Goal: Task Accomplishment & Management: Manage account settings

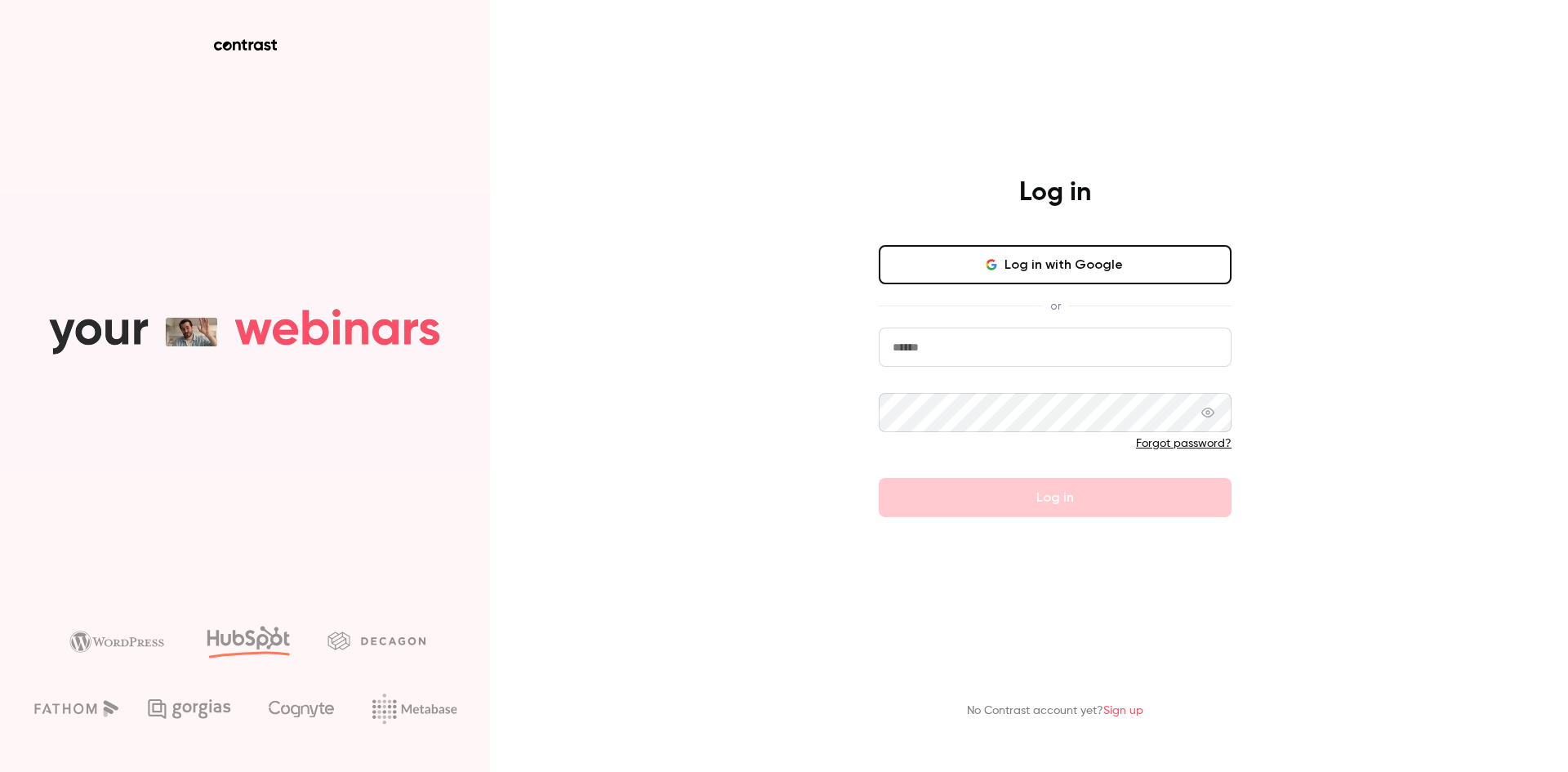
click at [1067, 258] on button "Log in with Google" at bounding box center [1056, 265] width 353 height 39
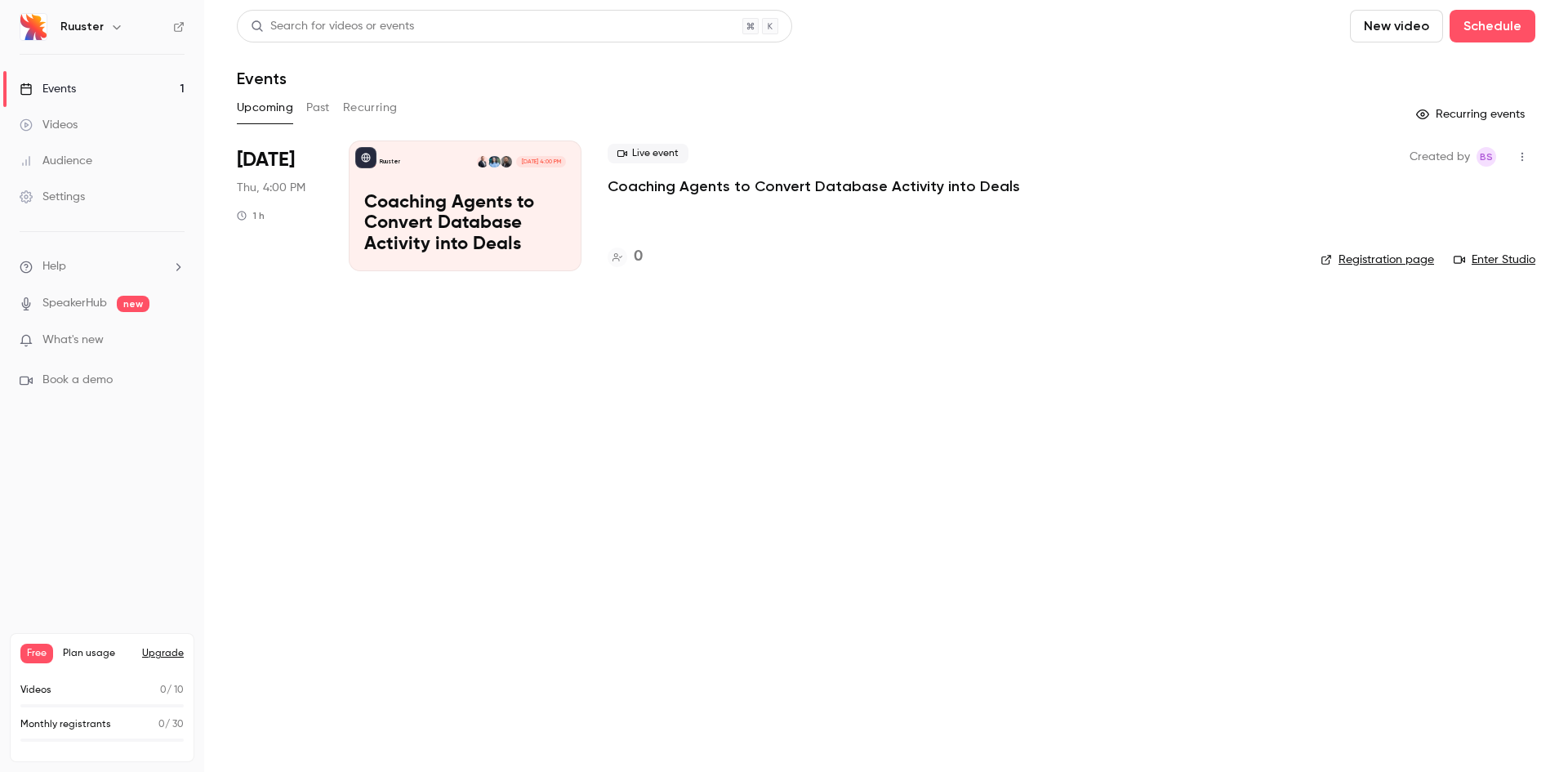
click at [102, 32] on div "Ruuster" at bounding box center [110, 27] width 99 height 20
click at [102, 27] on div "Ruuster" at bounding box center [110, 27] width 99 height 20
click at [111, 26] on icon "button" at bounding box center [117, 27] width 13 height 13
click at [1033, 416] on div at bounding box center [784, 386] width 1568 height 772
click at [1493, 155] on span "BS" at bounding box center [1487, 157] width 13 height 20
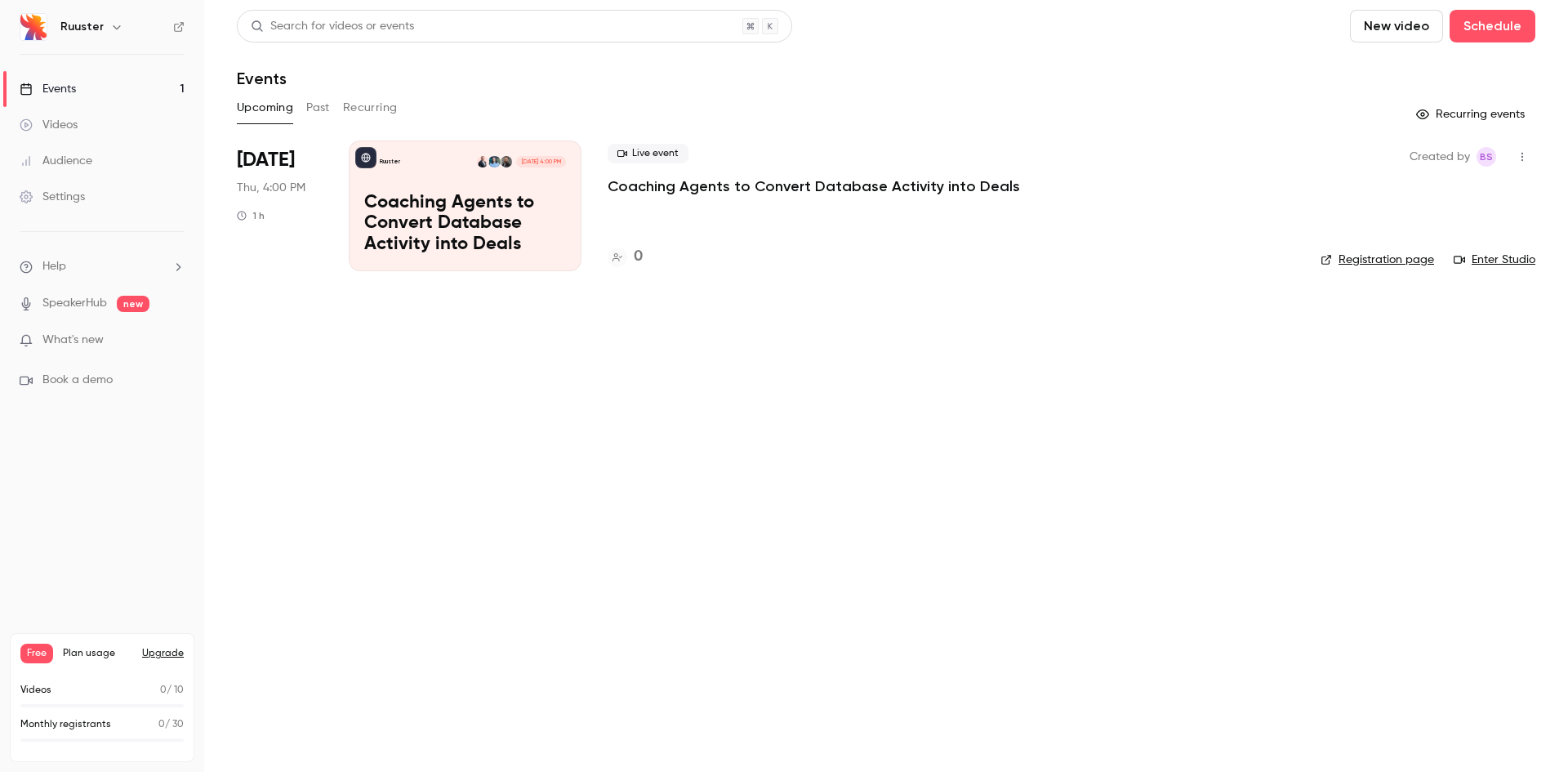
drag, startPoint x: 1435, startPoint y: 157, endPoint x: 1507, endPoint y: 153, distance: 72.1
click at [1447, 157] on span "Created by" at bounding box center [1440, 157] width 60 height 20
click at [1523, 155] on icon "button" at bounding box center [1522, 157] width 13 height 12
drag, startPoint x: 554, startPoint y: 449, endPoint x: 543, endPoint y: 439, distance: 14.9
click at [554, 449] on div at bounding box center [784, 386] width 1568 height 772
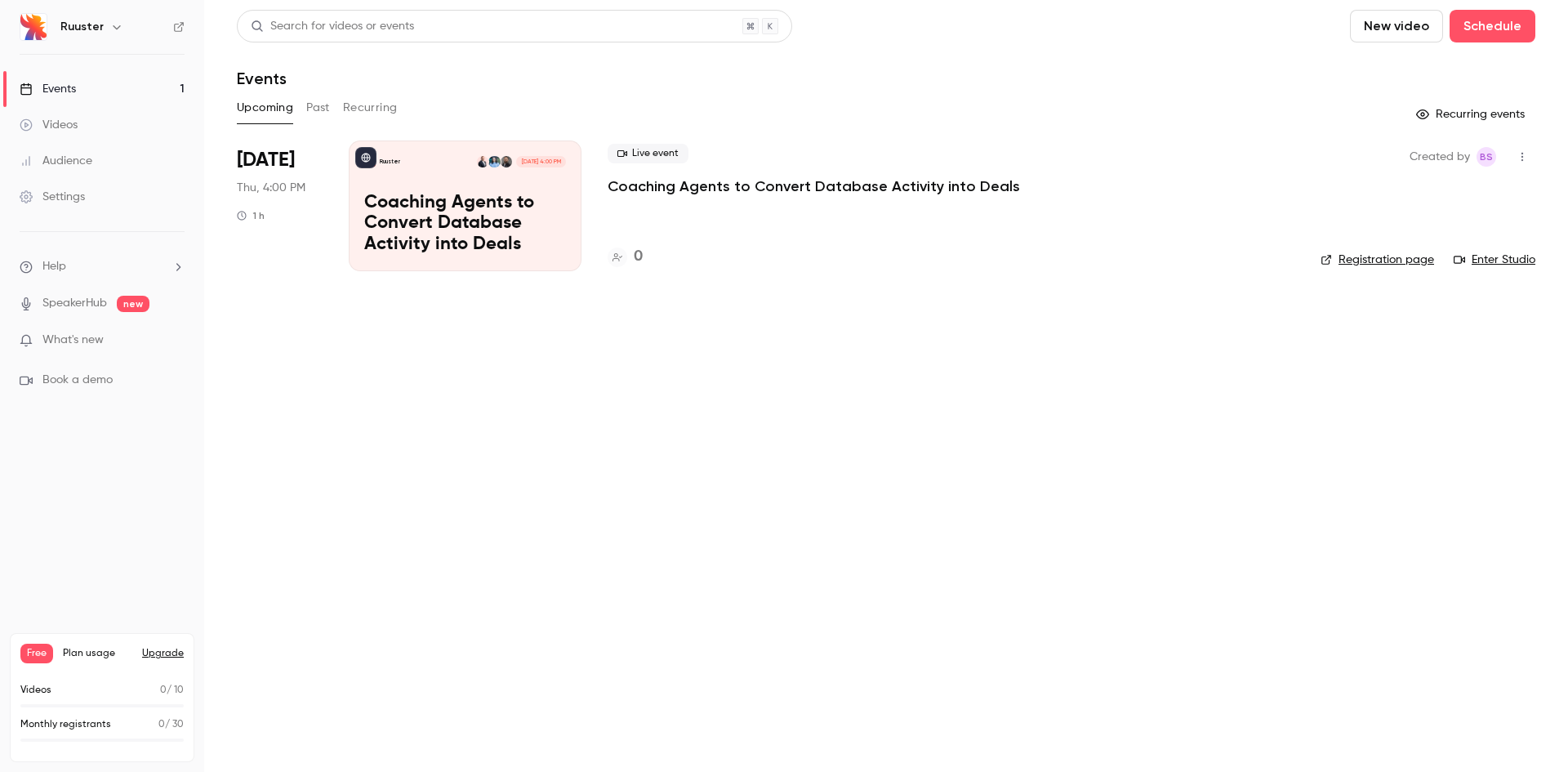
click at [56, 33] on div "Ruuster" at bounding box center [102, 27] width 165 height 28
click at [104, 24] on div "Ruuster" at bounding box center [110, 27] width 99 height 20
click at [110, 25] on icon "button" at bounding box center [117, 27] width 13 height 13
click at [71, 109] on div "Ruuster [PERSON_NAME][EMAIL_ADDRESS][DOMAIN_NAME] Billing Free New channel Log …" at bounding box center [167, 163] width 306 height 192
click at [53, 148] on link "Billing Free" at bounding box center [167, 151] width 306 height 46
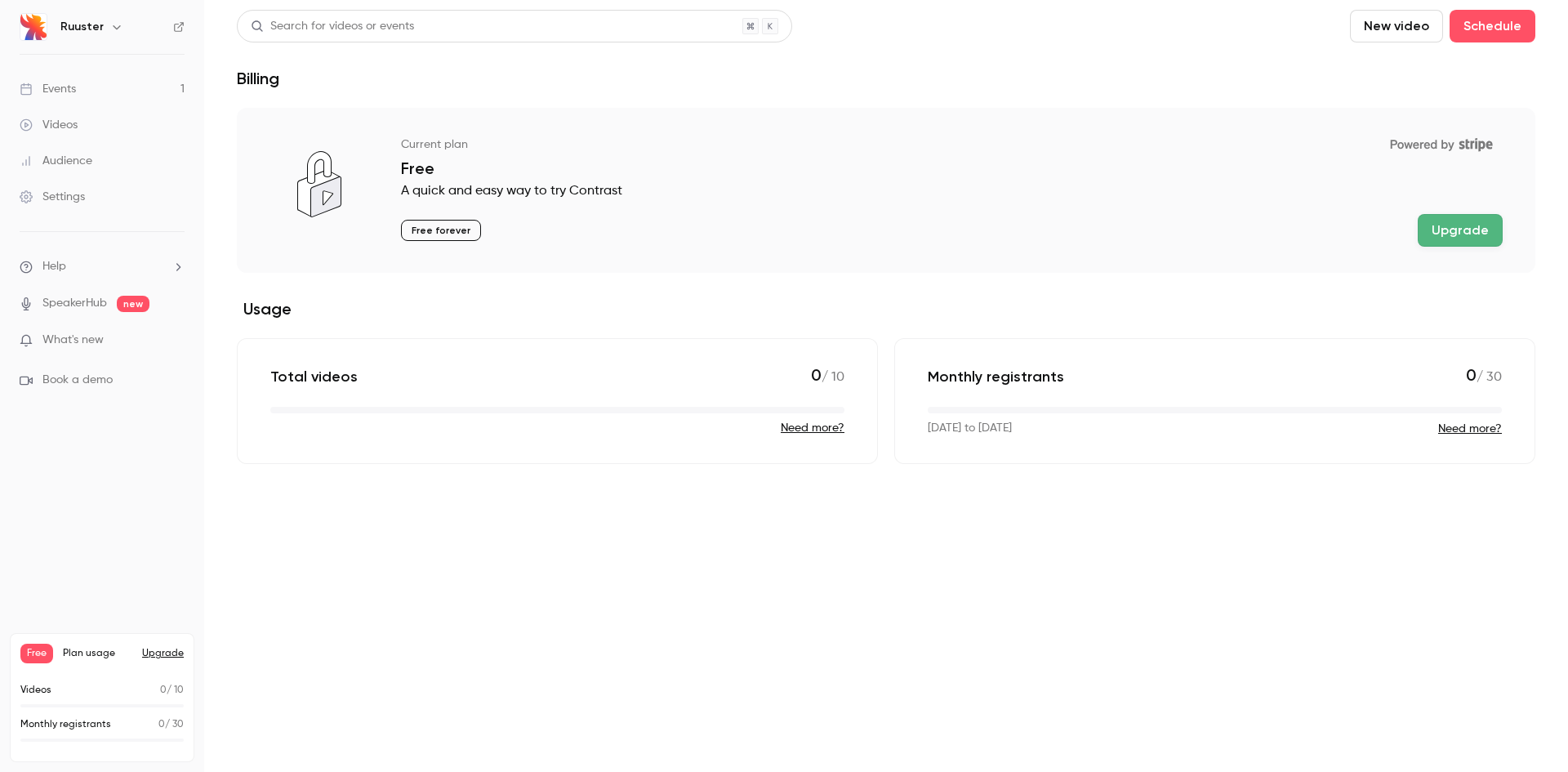
click at [73, 269] on li "Help" at bounding box center [102, 266] width 165 height 17
click at [286, 255] on link "Talk to [GEOGRAPHIC_DATA]" at bounding box center [301, 249] width 179 height 43
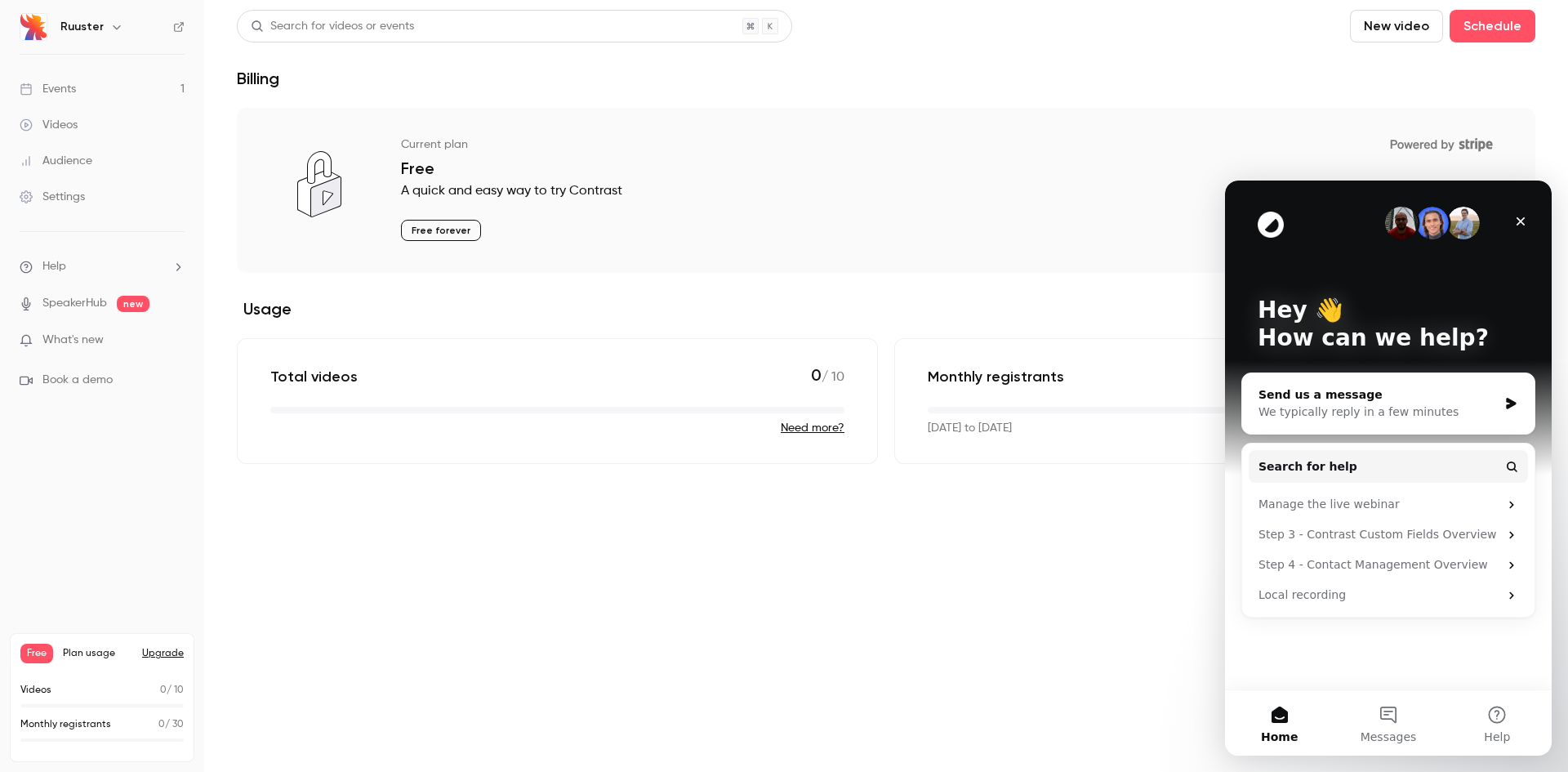
click at [1380, 393] on div "Send us a message" at bounding box center [1378, 395] width 240 height 17
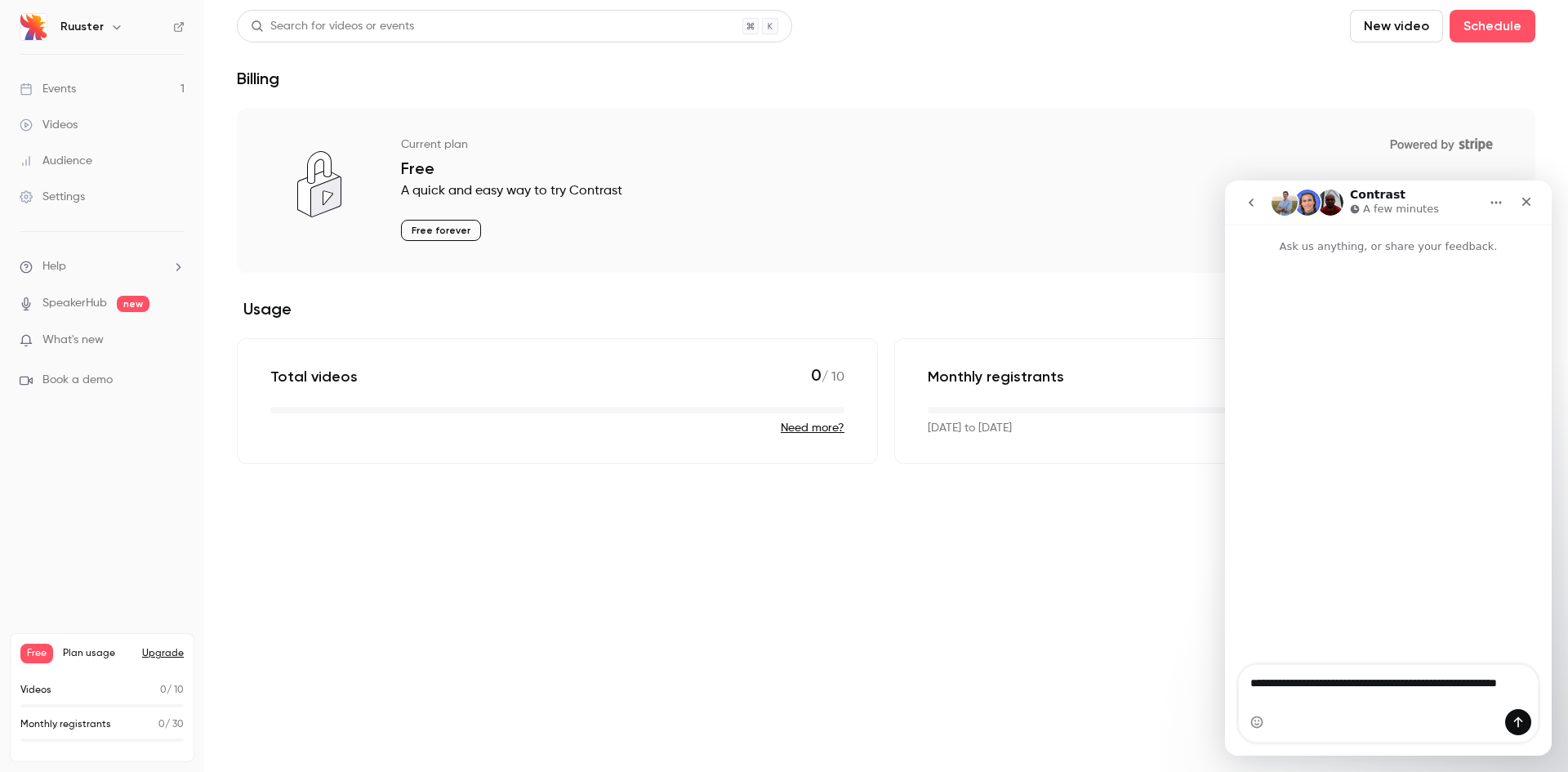
type textarea "**********"
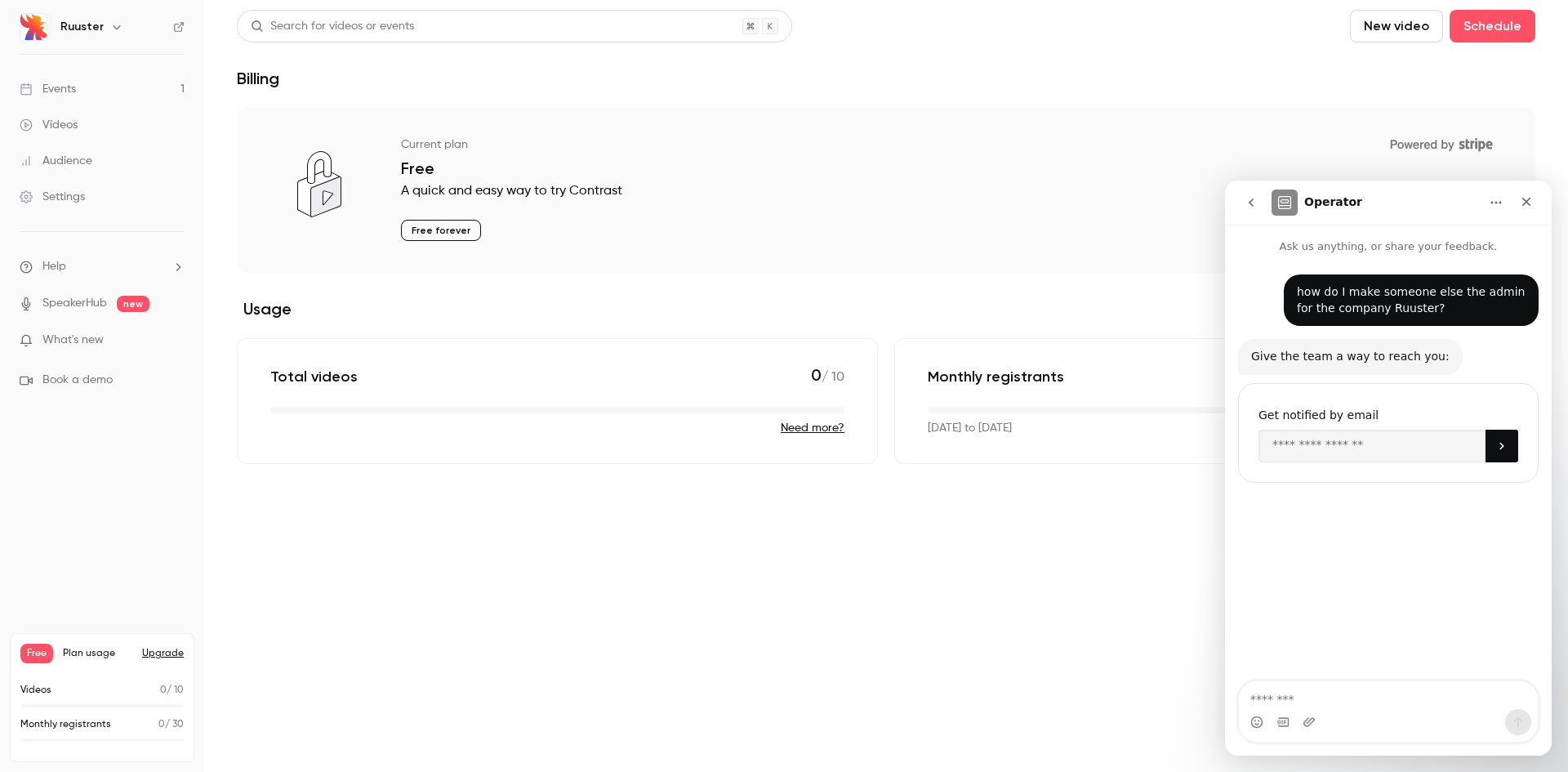
click at [70, 188] on link "Settings" at bounding box center [102, 197] width 204 height 36
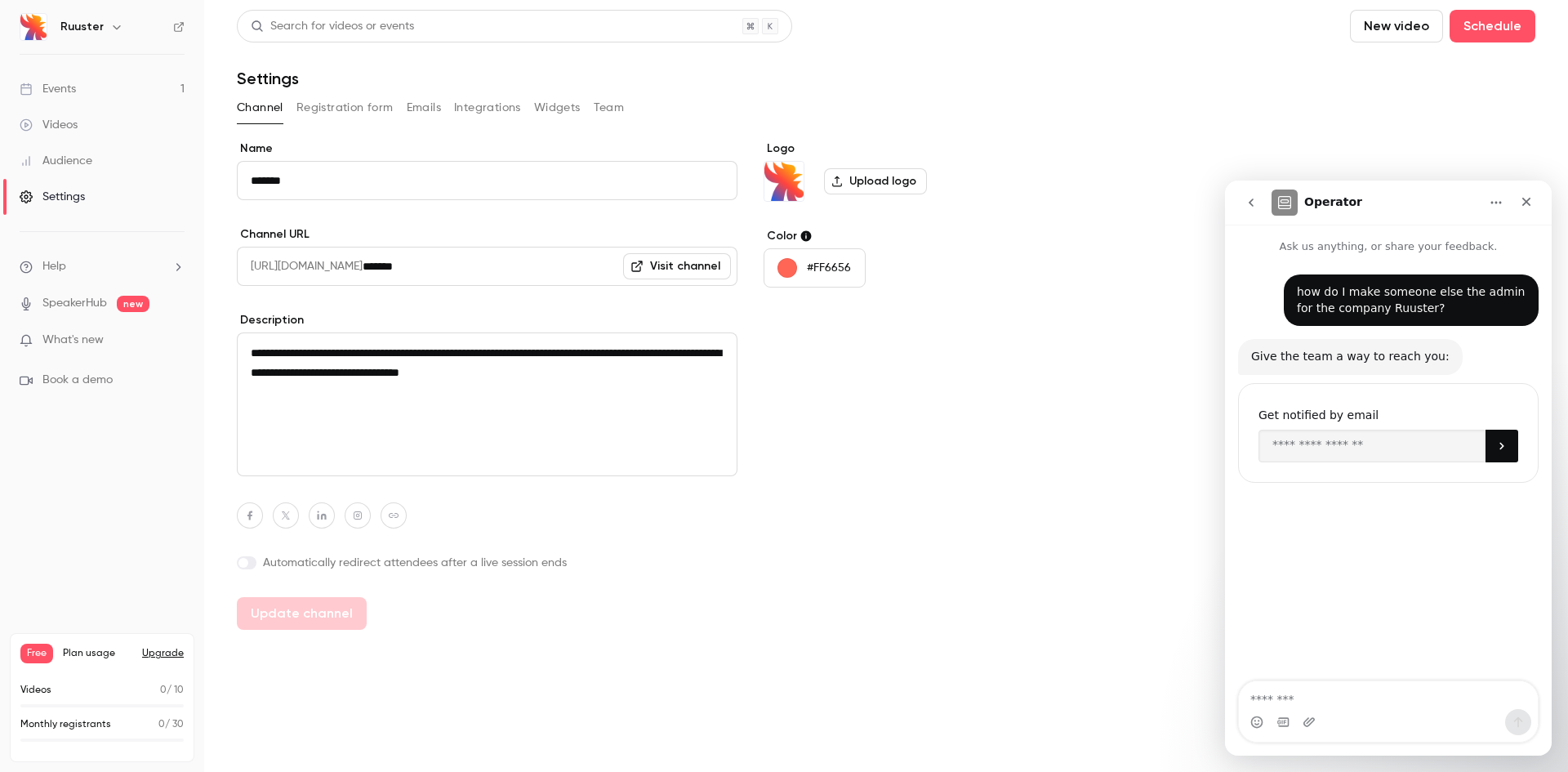
click at [607, 104] on button "Team" at bounding box center [609, 108] width 31 height 27
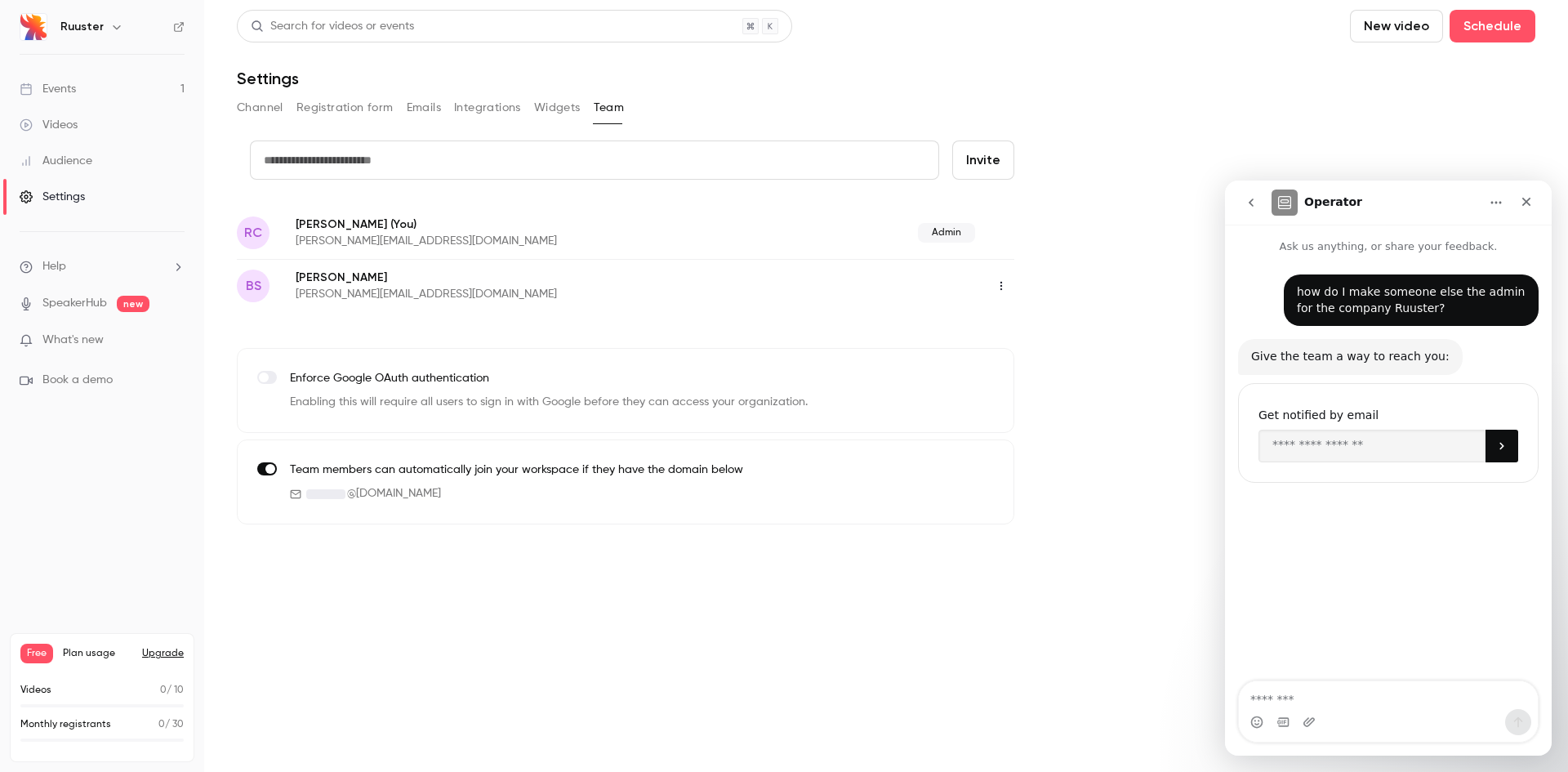
click at [1009, 285] on button "button" at bounding box center [1002, 286] width 27 height 27
click at [1080, 323] on div "Assign admin role" at bounding box center [1091, 328] width 124 height 17
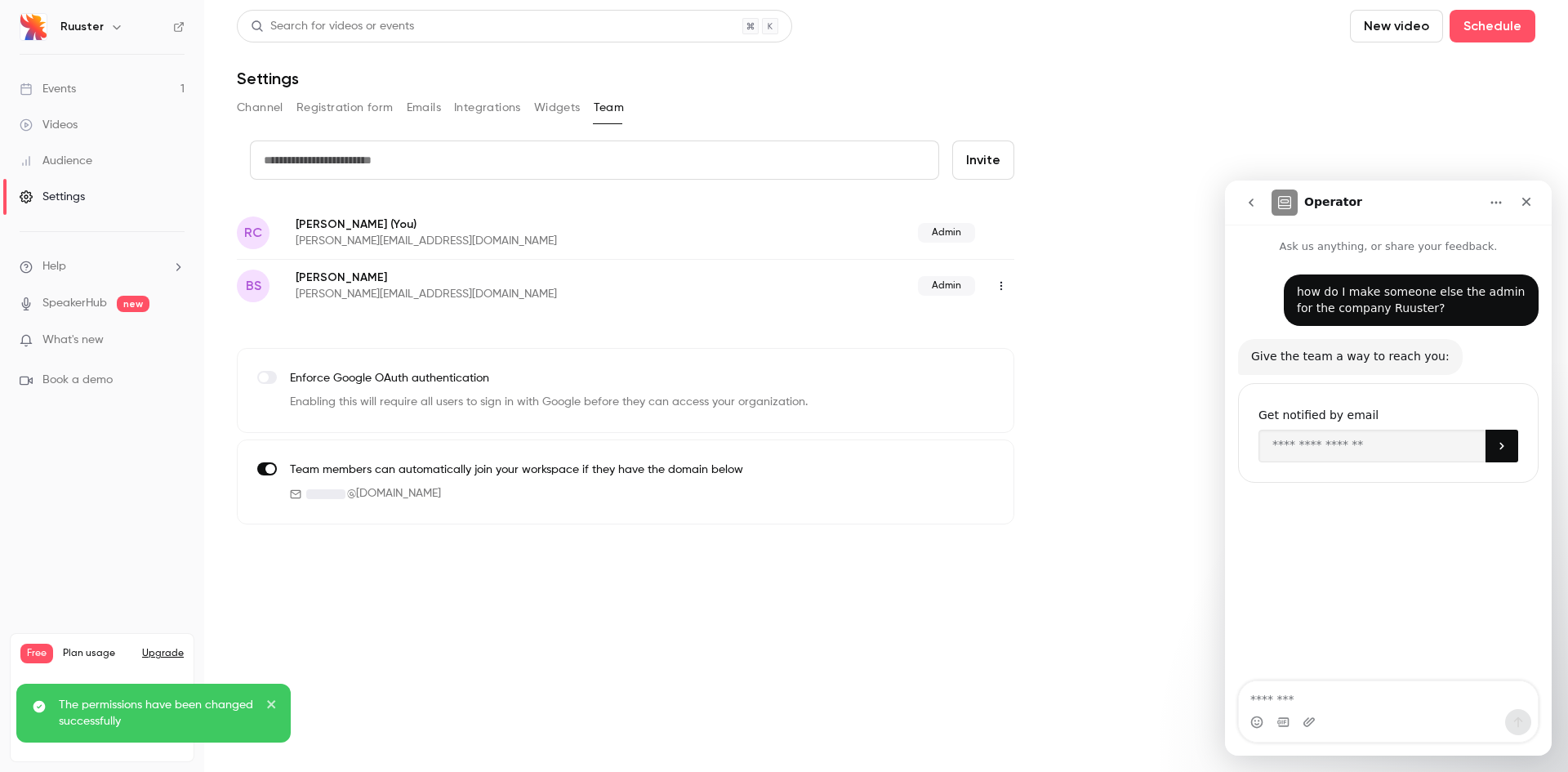
click at [1004, 284] on icon "button" at bounding box center [1002, 286] width 13 height 12
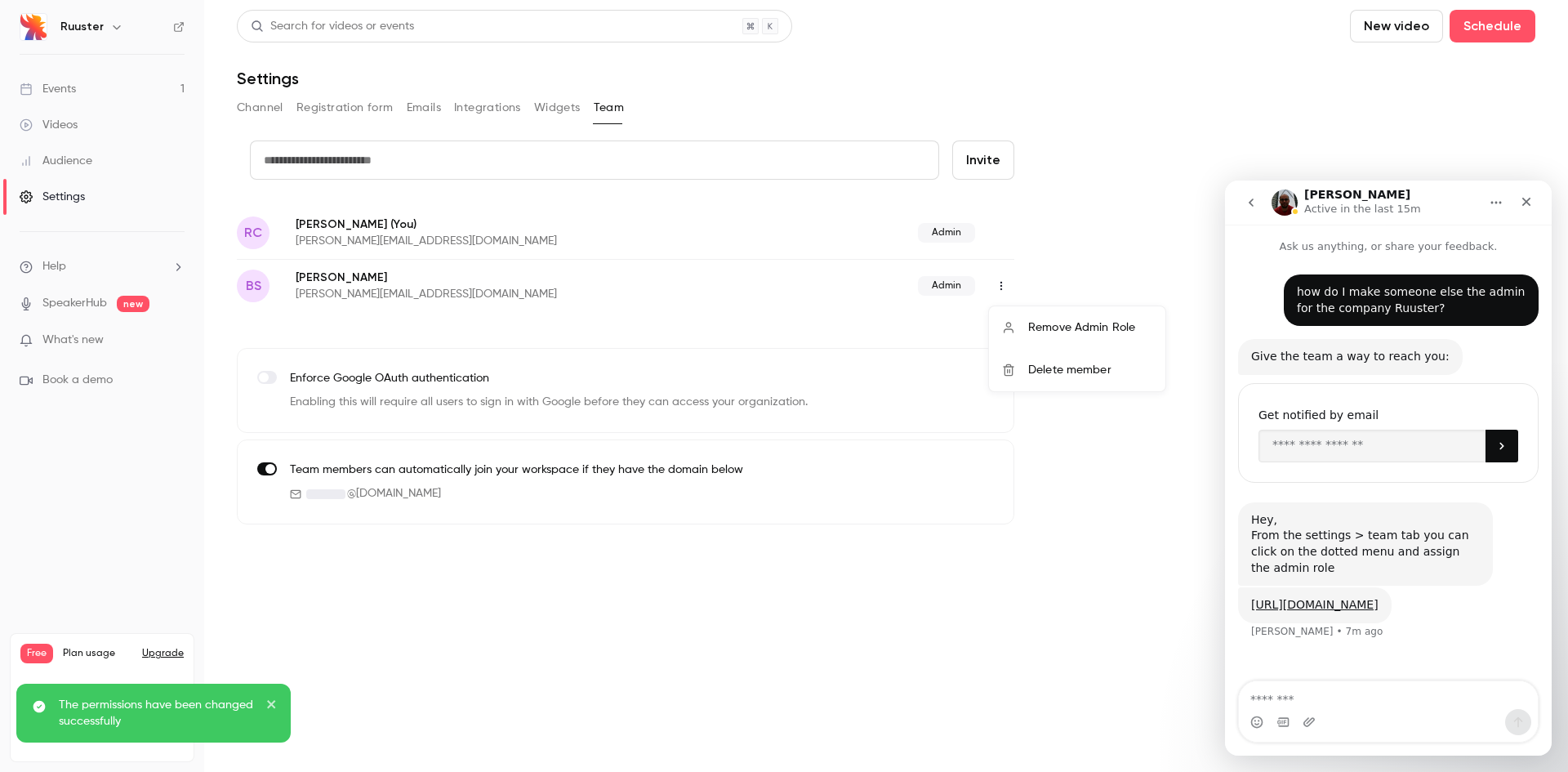
click at [665, 301] on div at bounding box center [784, 386] width 1568 height 772
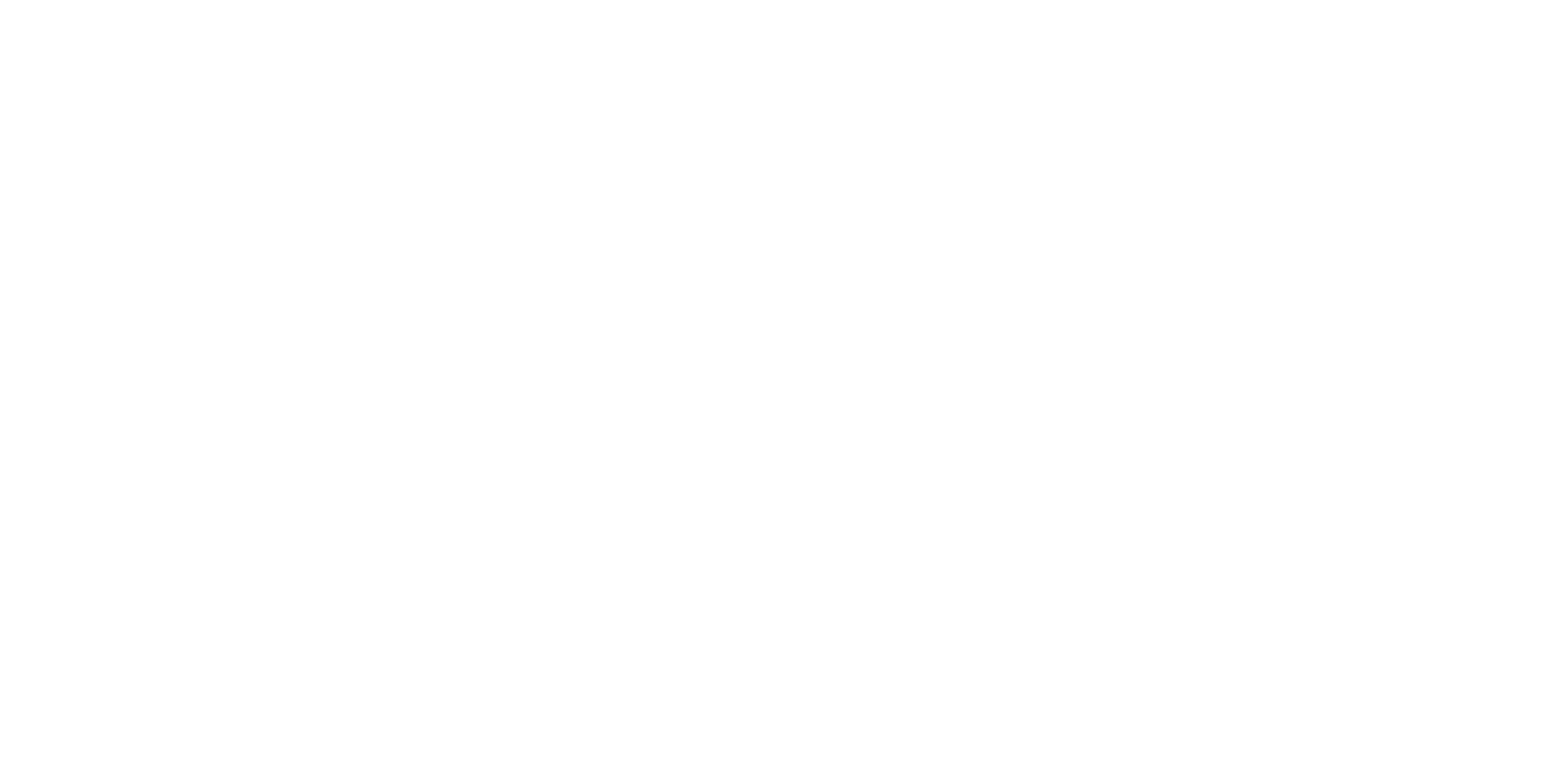
click at [63, 0] on html at bounding box center [784, 0] width 1568 height 0
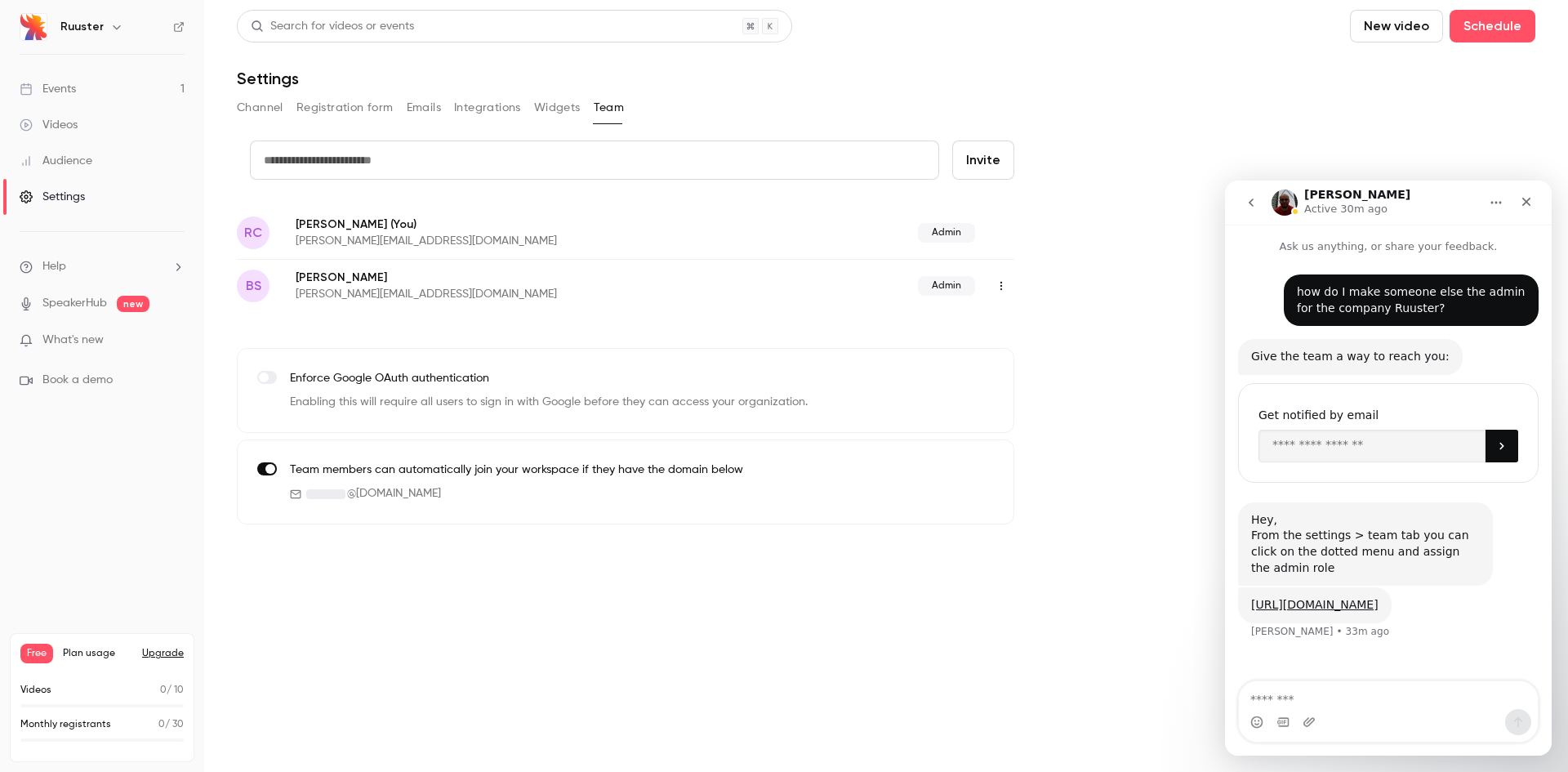
click at [63, 90] on div "Events" at bounding box center [48, 90] width 56 height 17
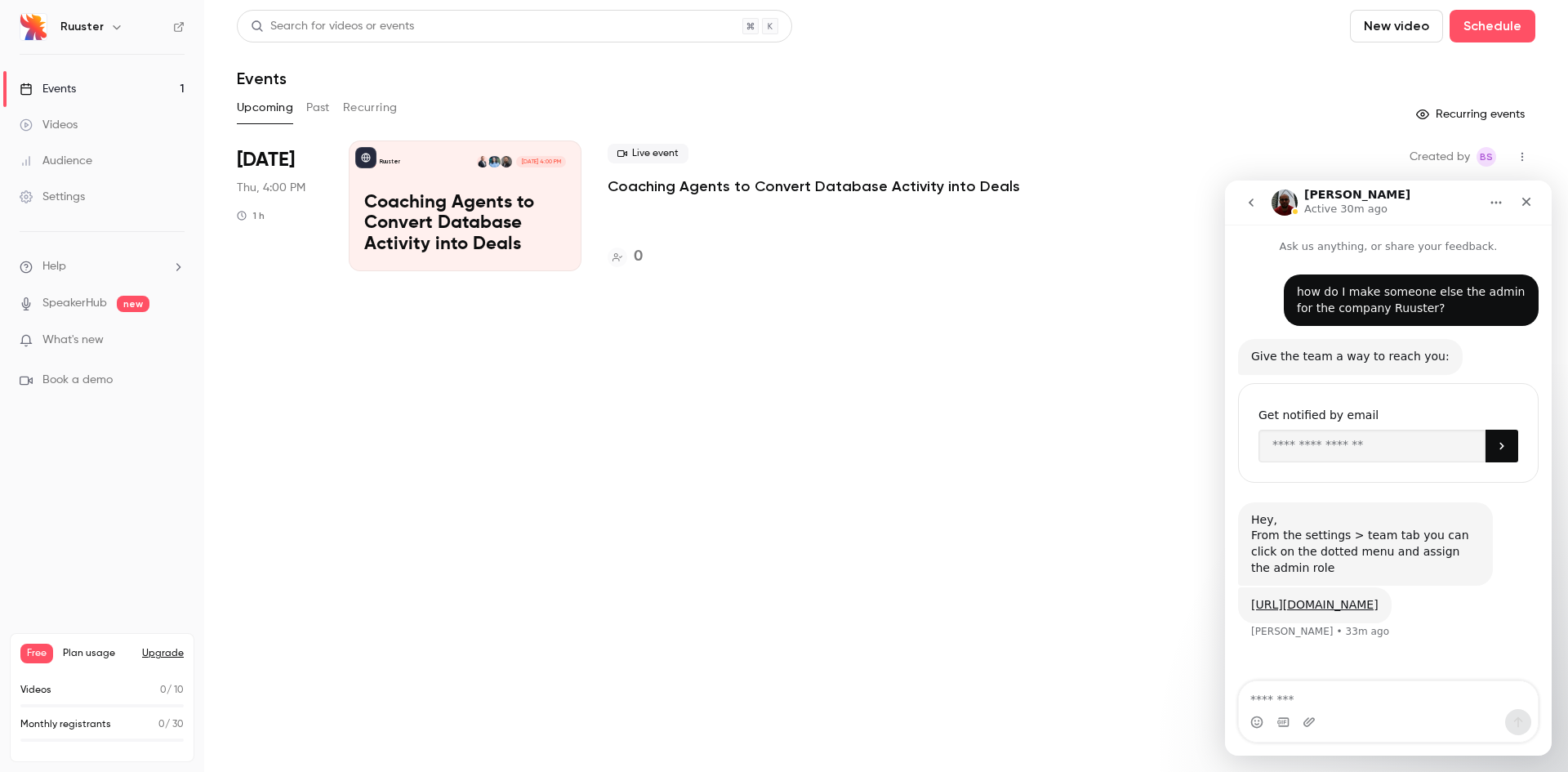
click at [466, 226] on p "Coaching Agents to Convert Database Activity into Deals" at bounding box center [465, 225] width 201 height 63
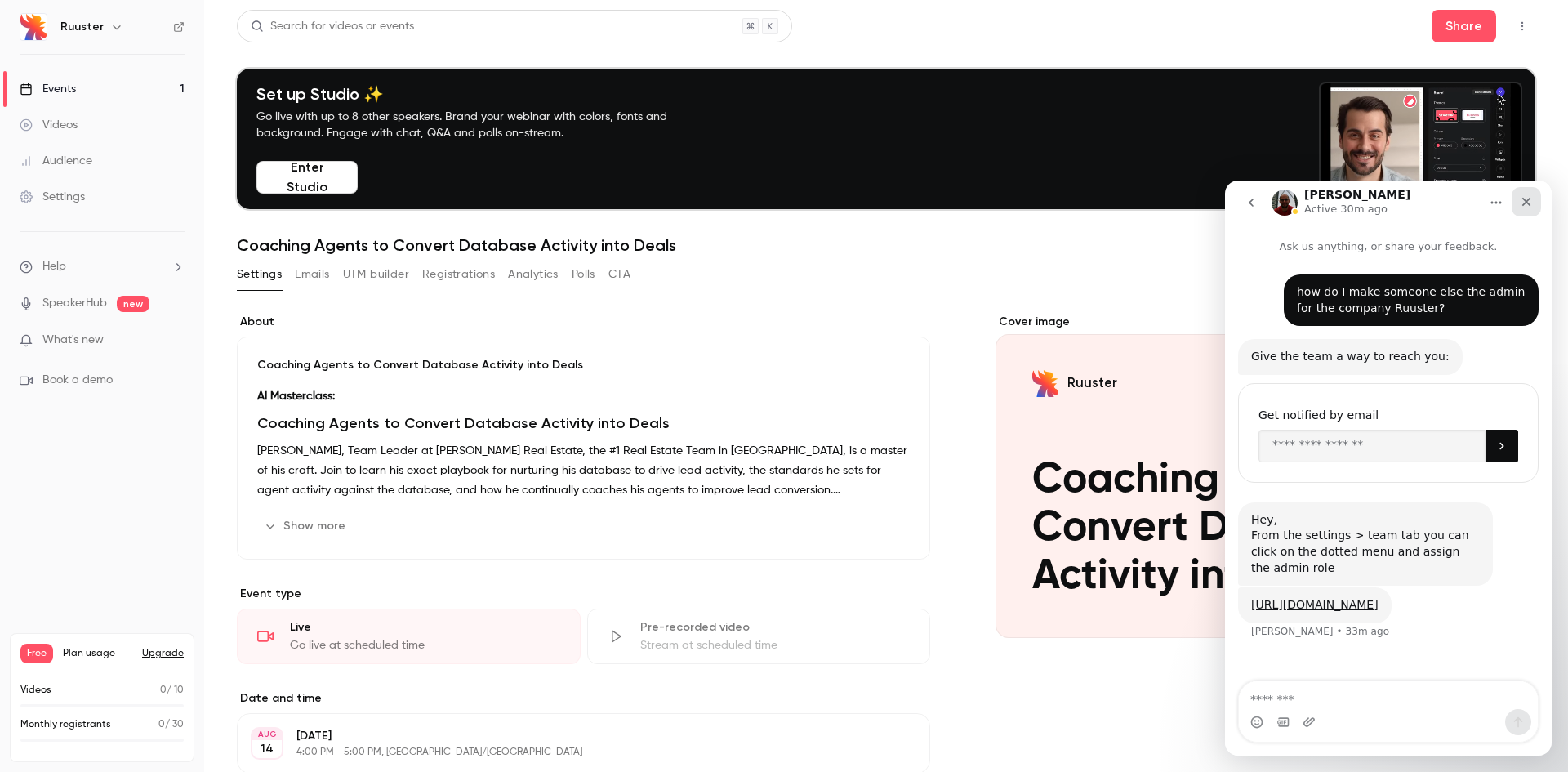
click at [1531, 200] on icon "Close" at bounding box center [1527, 202] width 13 height 13
